Goal: Find contact information: Find contact information

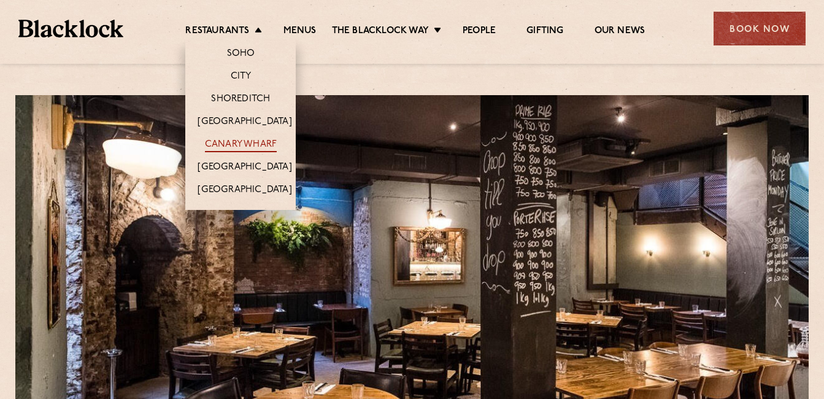
click at [235, 142] on link "Canary Wharf" at bounding box center [241, 145] width 72 height 13
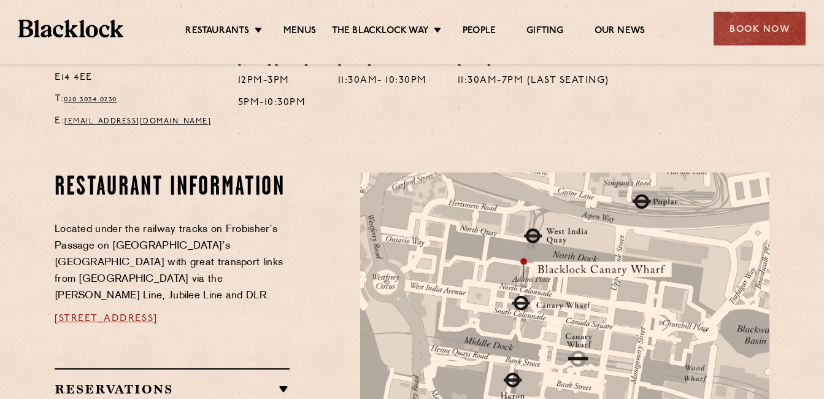
scroll to position [652, 0]
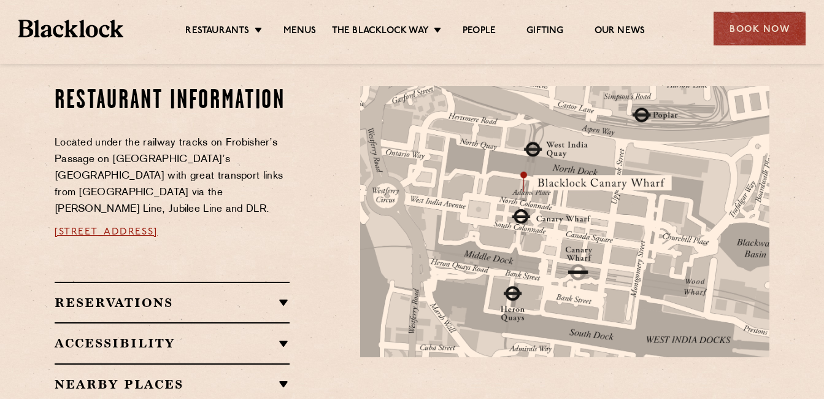
click at [158, 227] on span "[STREET_ADDRESS]" at bounding box center [106, 232] width 103 height 10
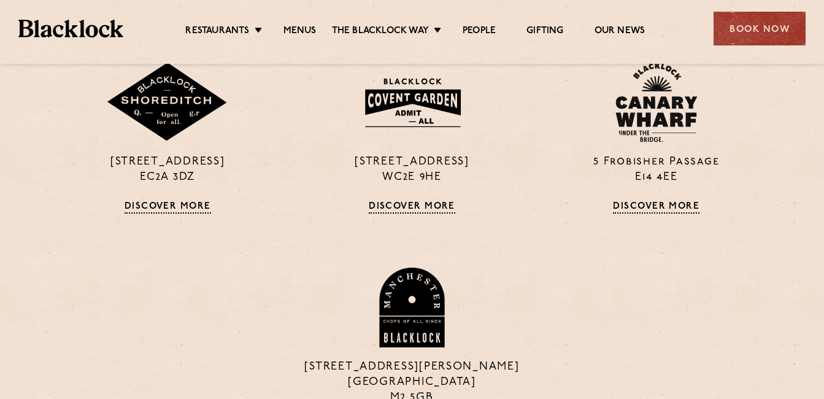
scroll to position [1026, 0]
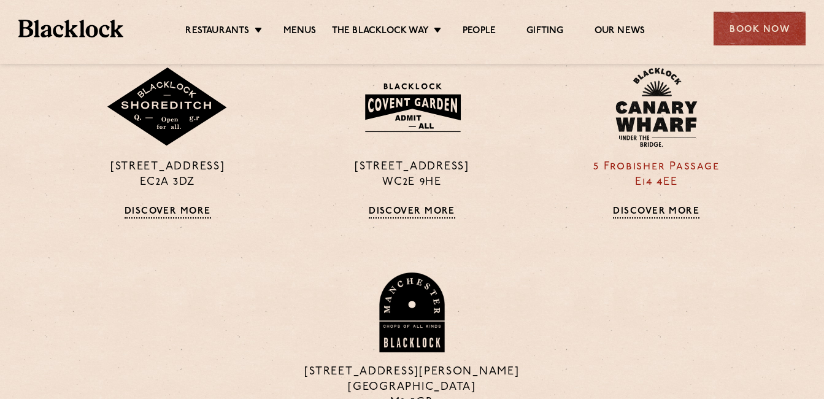
click at [635, 210] on link "Discover More" at bounding box center [656, 212] width 86 height 12
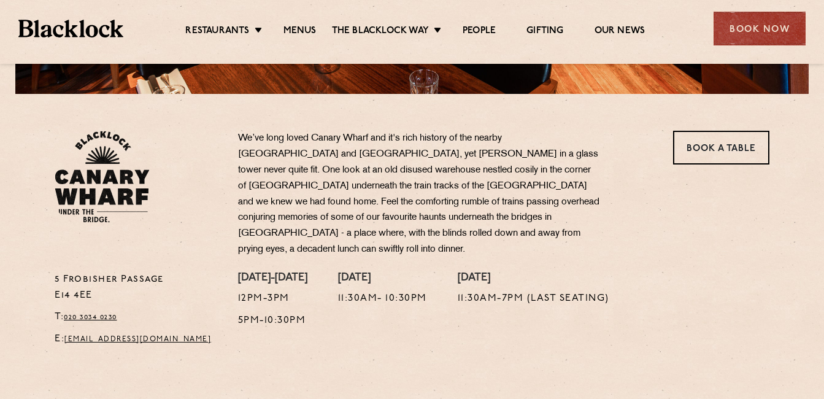
scroll to position [350, 0]
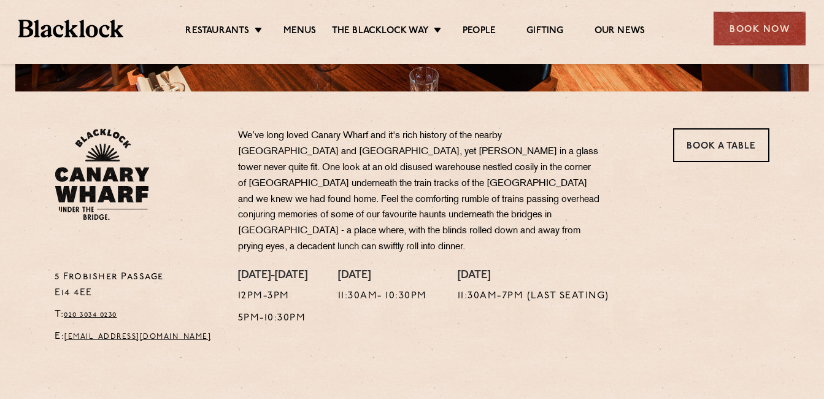
drag, startPoint x: 103, startPoint y: 276, endPoint x: 48, endPoint y: 277, distance: 54.6
click at [48, 277] on div "[STREET_ADDRESS] T: 020 3034 0230 E: [EMAIL_ADDRESS][DOMAIN_NAME]" at bounding box center [136, 310] width 183 height 82
copy p "E14 4EE"
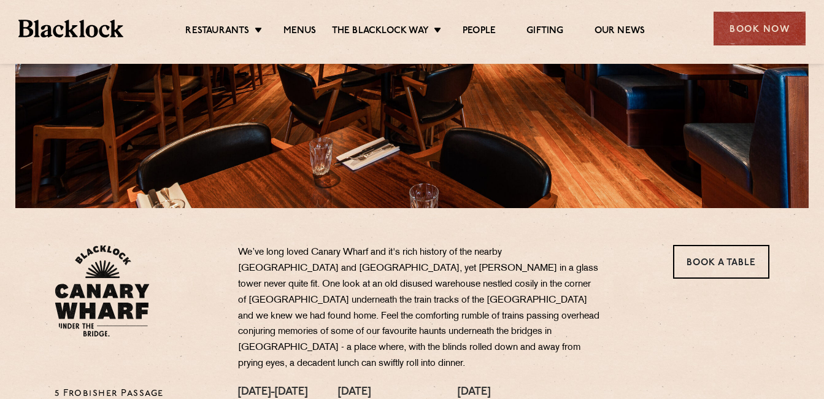
scroll to position [336, 0]
